Goal: Download file/media

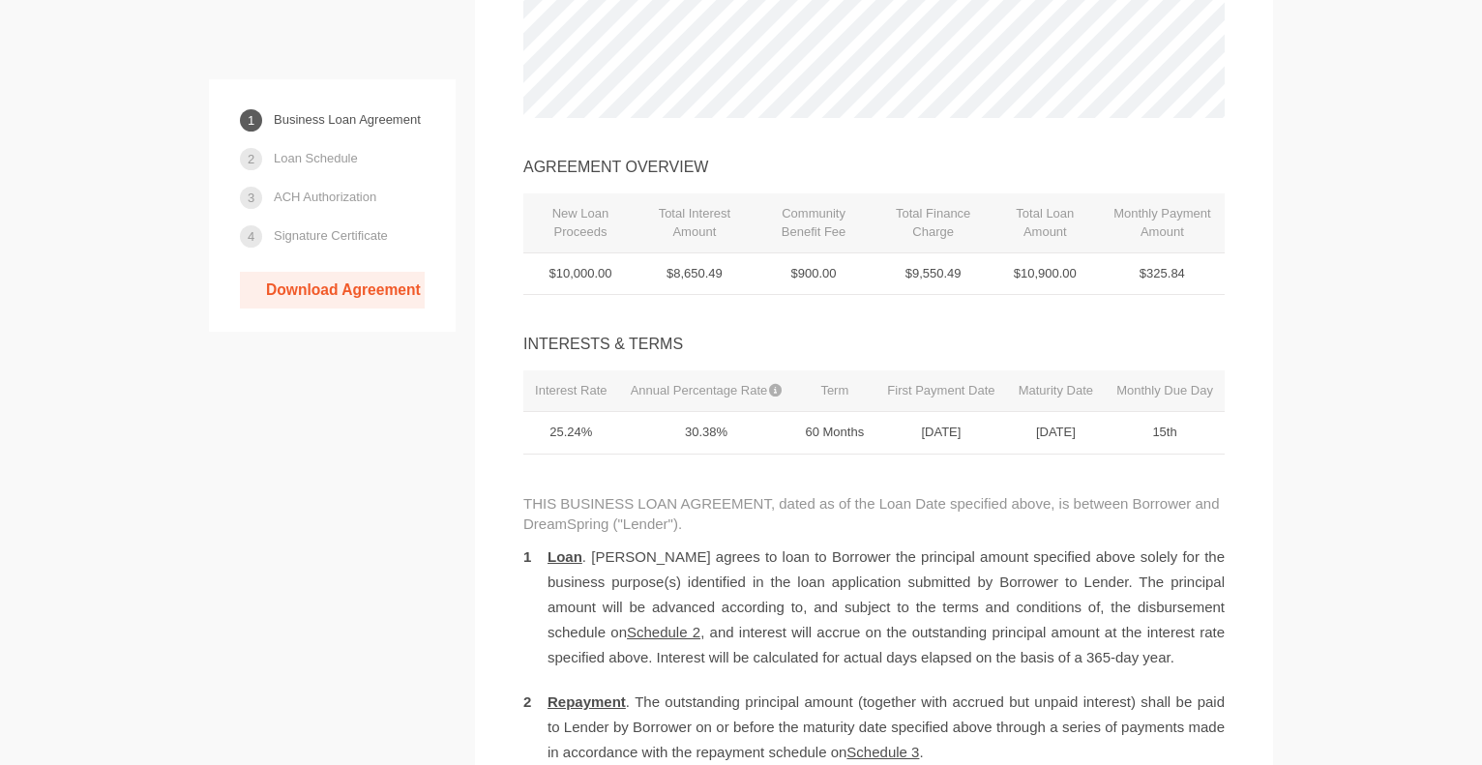
scroll to position [416, 0]
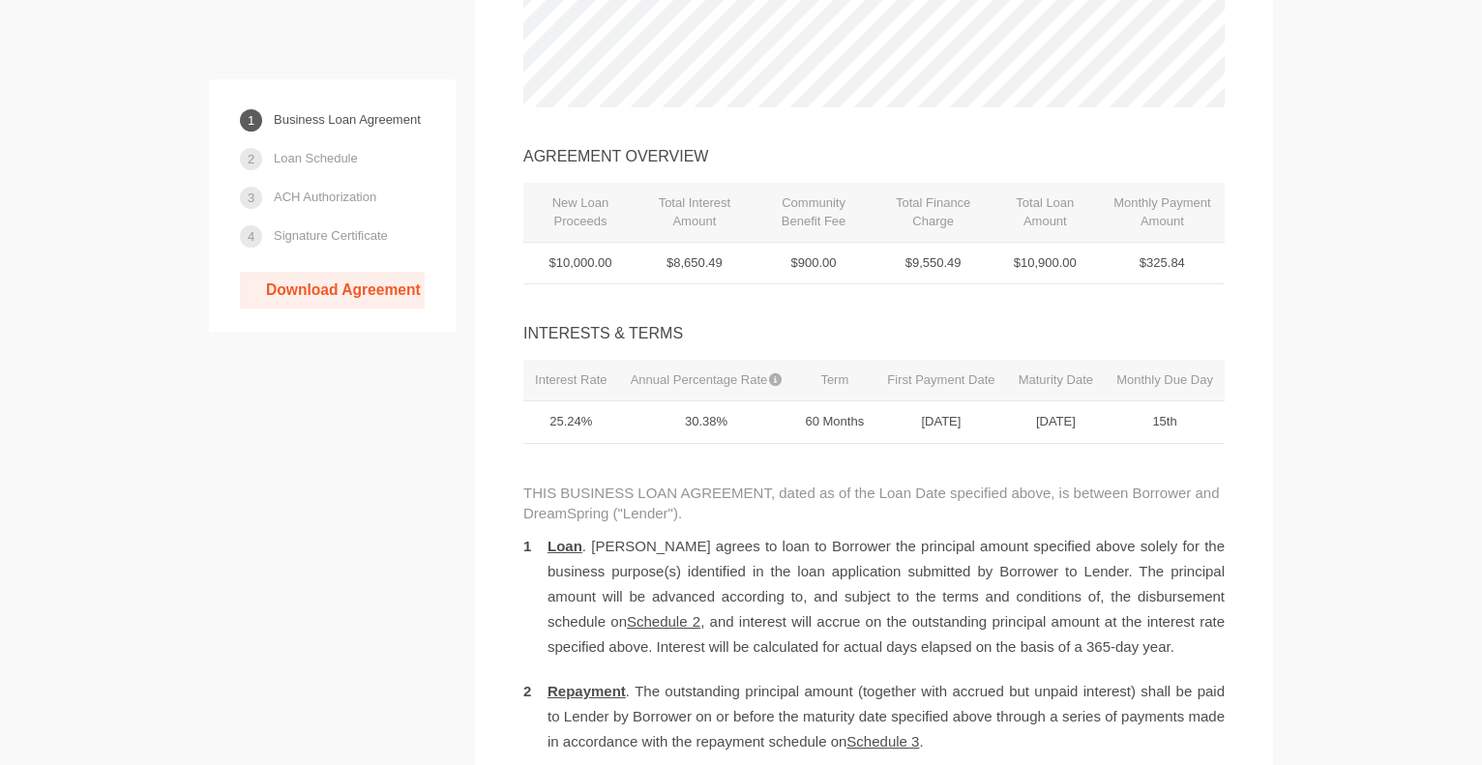
click at [363, 293] on link "Download Agreement" at bounding box center [332, 290] width 185 height 37
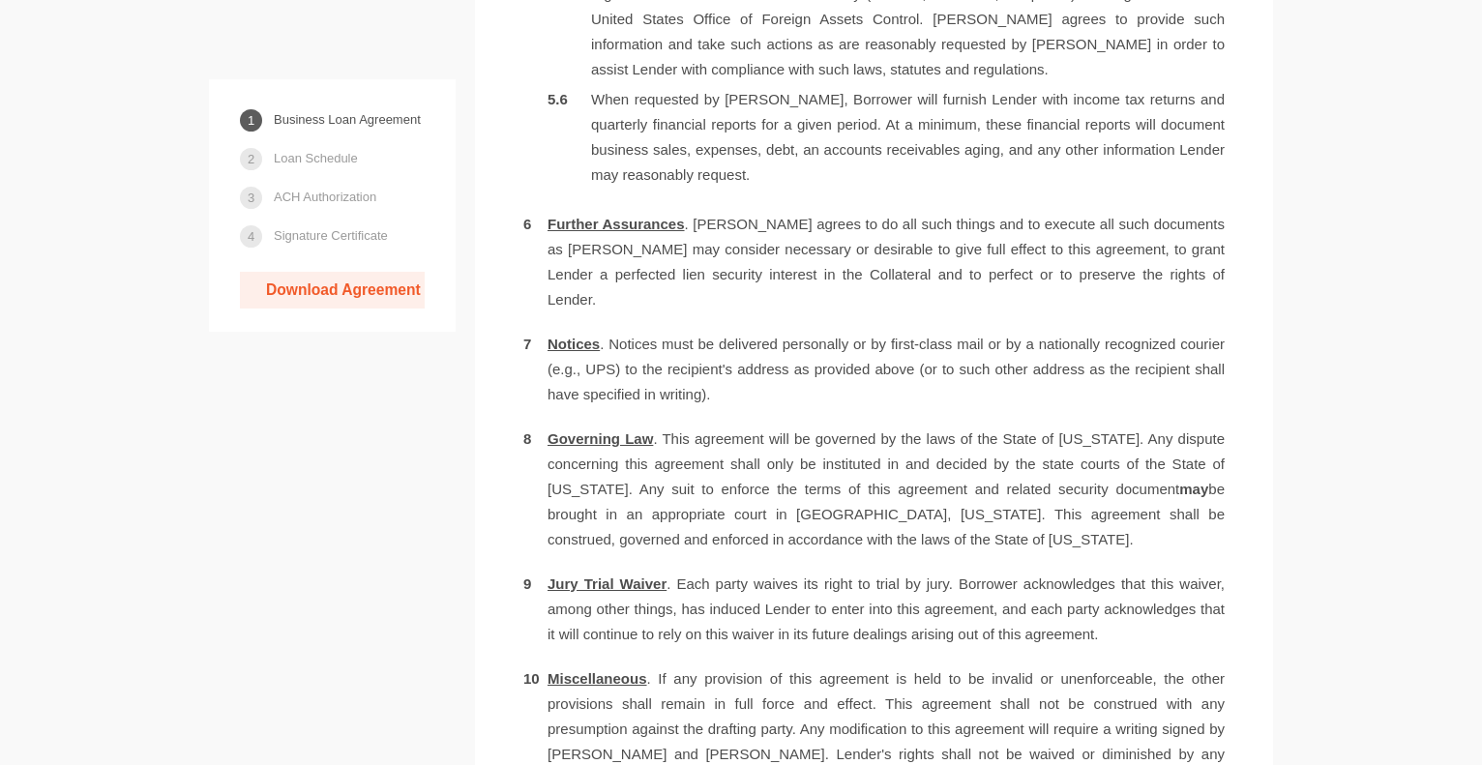
scroll to position [0, 0]
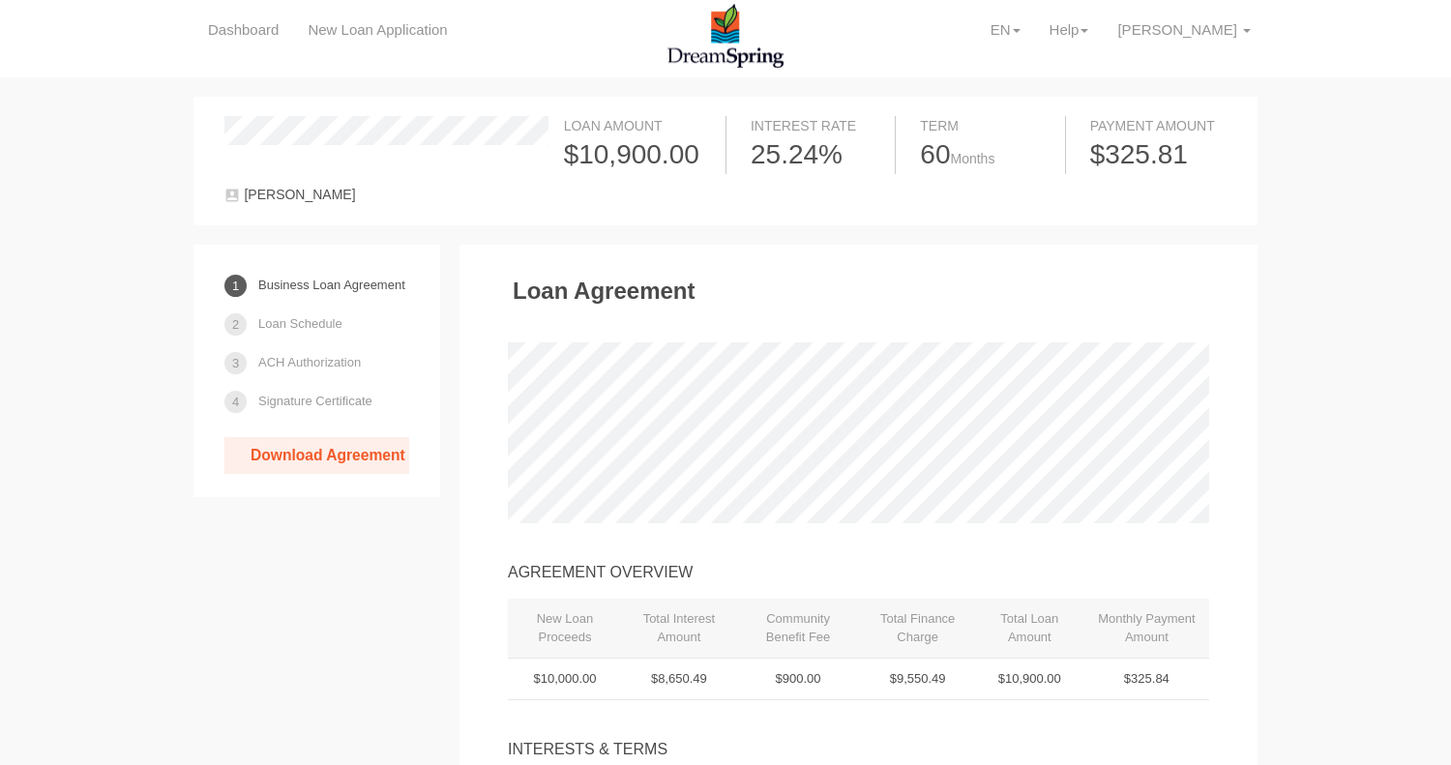
click at [284, 457] on link "Download Agreement" at bounding box center [316, 455] width 185 height 37
